Goal: Check status: Check status

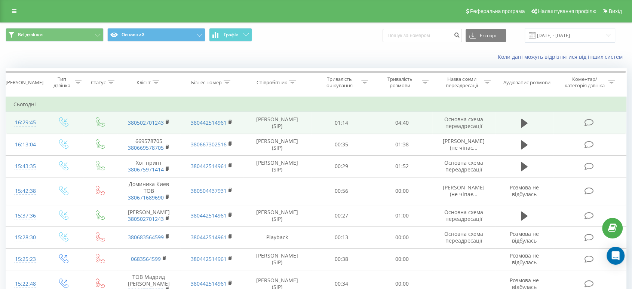
click at [100, 122] on icon at bounding box center [100, 121] width 9 height 9
click at [137, 121] on link "380502701243" at bounding box center [146, 122] width 36 height 7
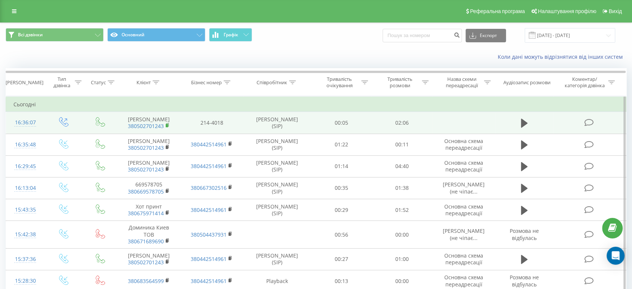
click at [166, 128] on icon at bounding box center [168, 125] width 4 height 5
